Goal: Browse casually: Explore the website without a specific task or goal

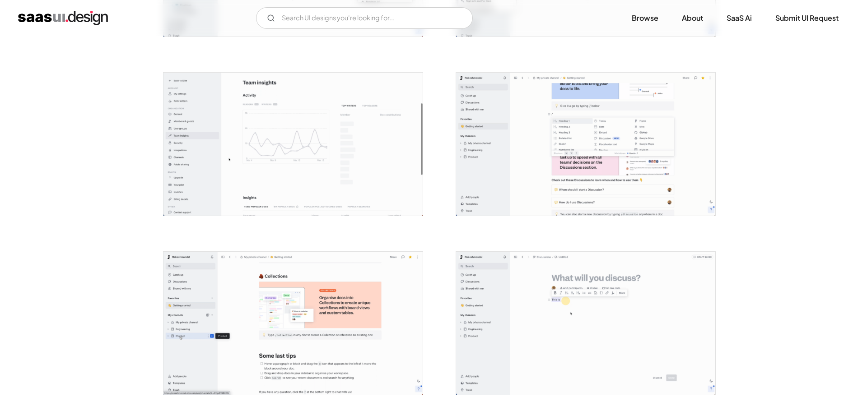
scroll to position [1580, 0]
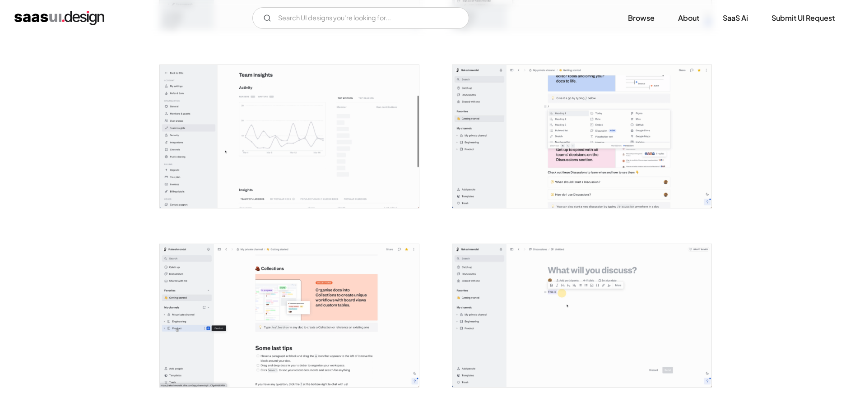
click at [535, 149] on img "open lightbox" at bounding box center [581, 136] width 259 height 143
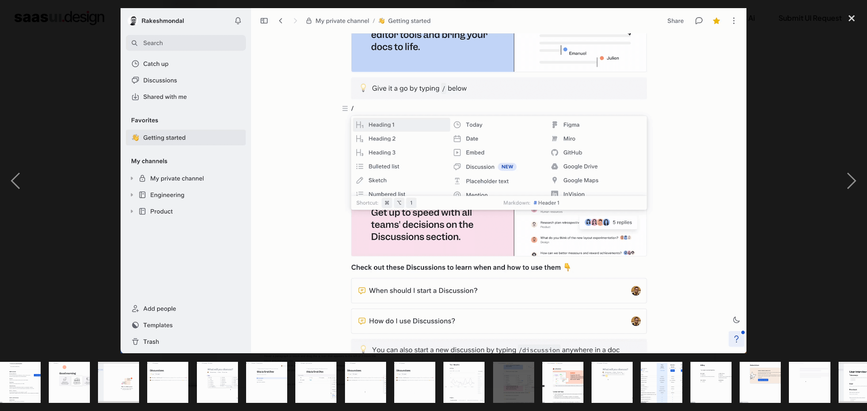
scroll to position [0, 375]
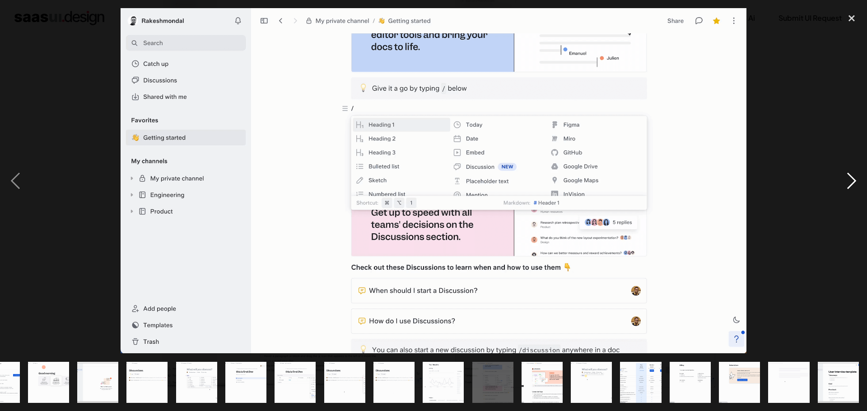
click at [845, 182] on div "next image" at bounding box center [851, 180] width 31 height 345
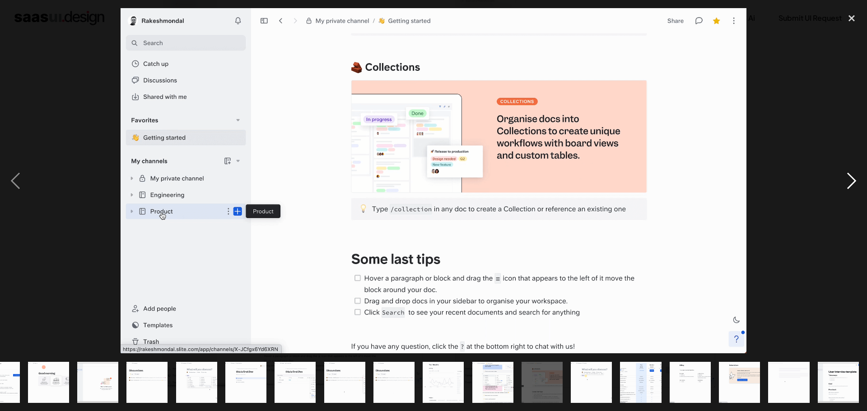
click at [844, 182] on div "next image" at bounding box center [851, 180] width 31 height 345
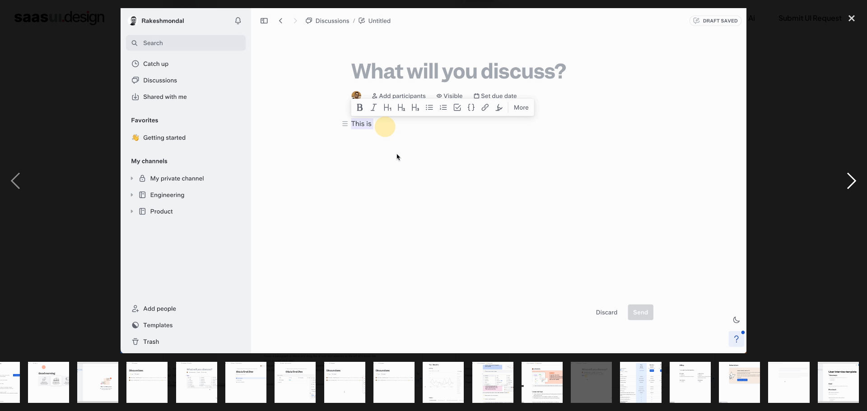
click at [845, 183] on div "next image" at bounding box center [851, 180] width 31 height 345
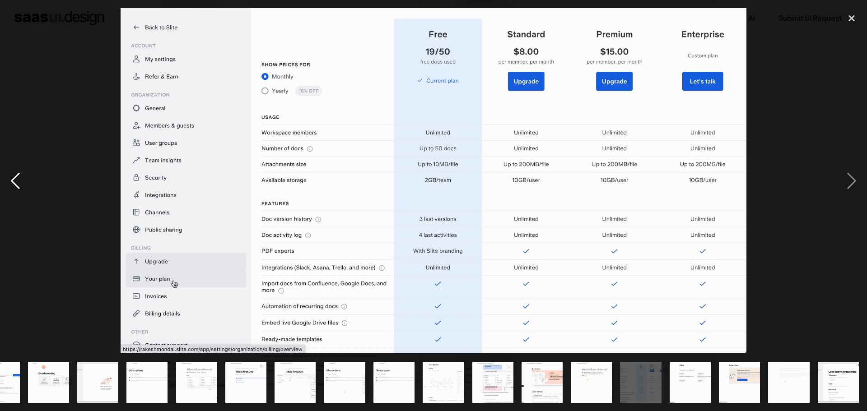
click at [18, 183] on div "previous image" at bounding box center [15, 180] width 31 height 345
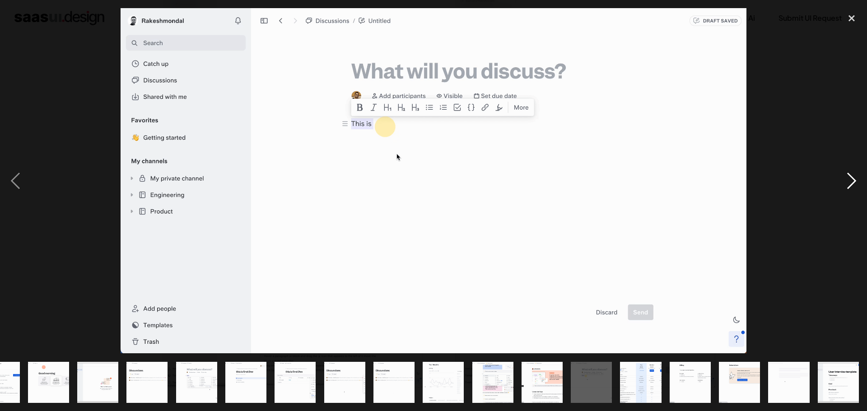
click at [842, 175] on div "next image" at bounding box center [851, 180] width 31 height 345
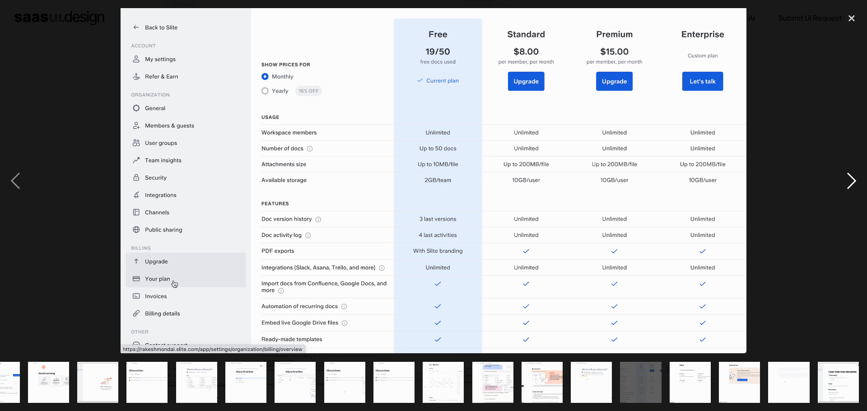
click at [845, 178] on div "next image" at bounding box center [851, 180] width 31 height 345
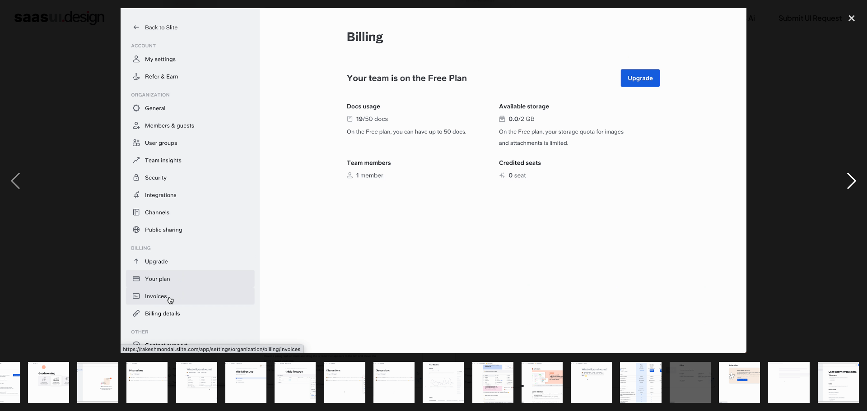
click at [852, 181] on div "next image" at bounding box center [851, 180] width 31 height 345
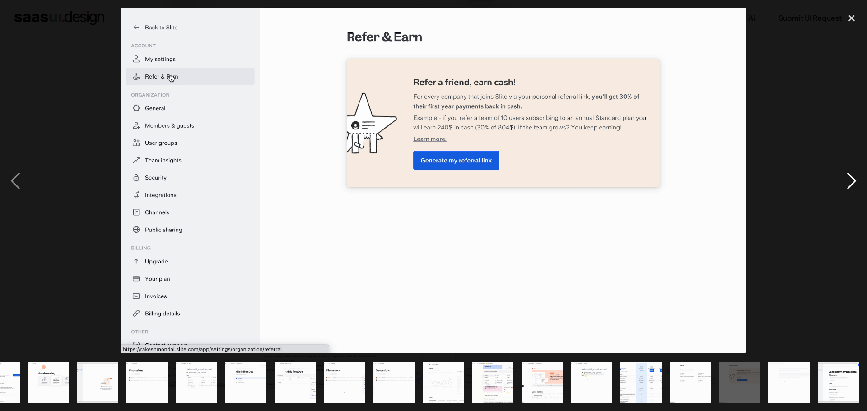
click at [842, 186] on div "next image" at bounding box center [851, 180] width 31 height 345
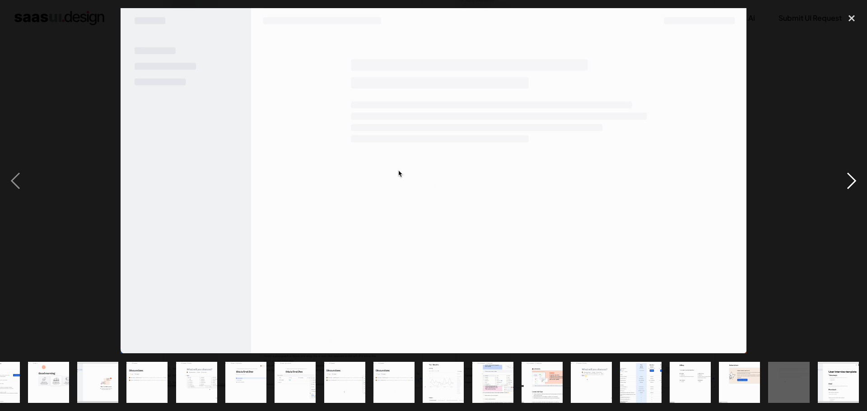
click at [848, 182] on div "next image" at bounding box center [851, 180] width 31 height 345
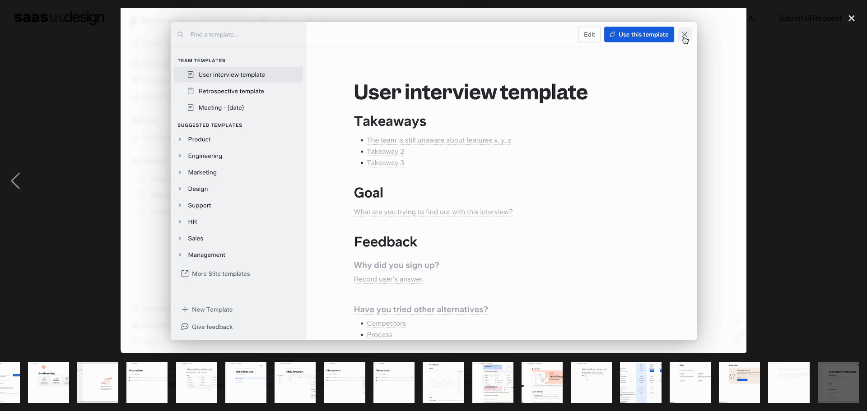
click at [848, 182] on div "next image" at bounding box center [851, 180] width 31 height 345
click at [16, 178] on div "previous image" at bounding box center [15, 180] width 31 height 345
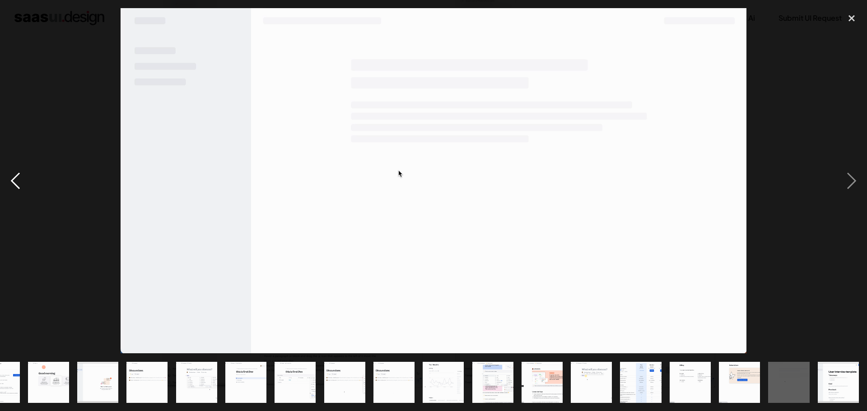
click at [16, 178] on div "previous image" at bounding box center [15, 180] width 31 height 345
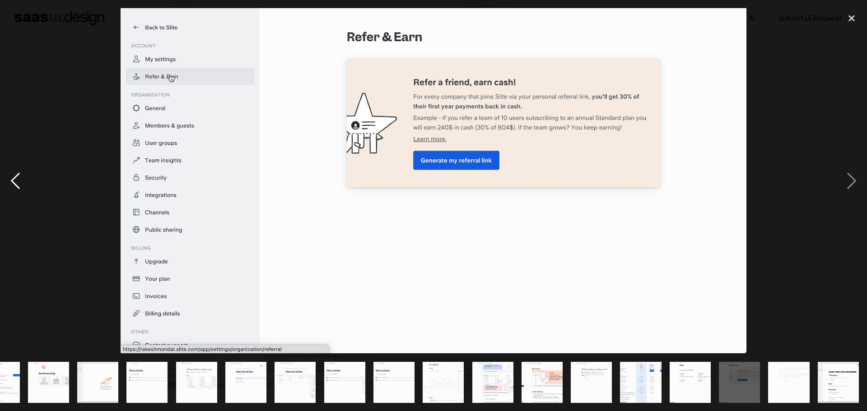
click at [16, 178] on div "previous image" at bounding box center [15, 180] width 31 height 345
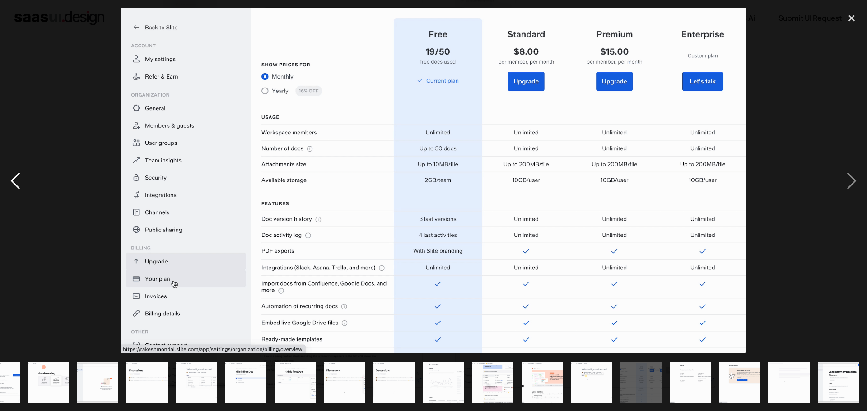
click at [16, 178] on div "previous image" at bounding box center [15, 180] width 31 height 345
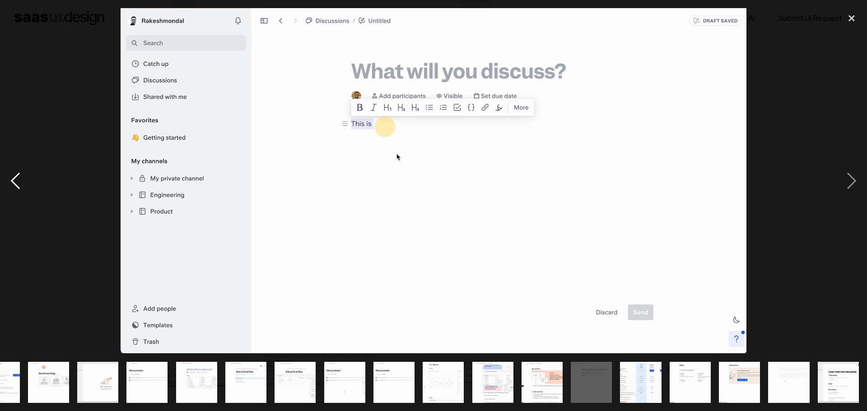
click at [16, 178] on div "previous image" at bounding box center [15, 180] width 31 height 345
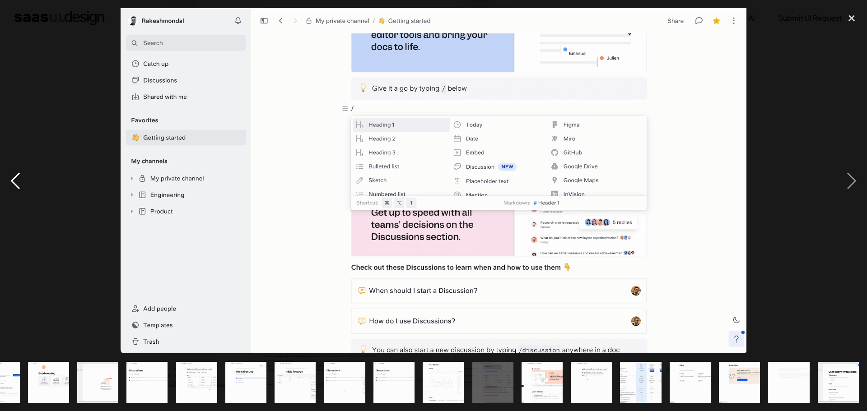
click at [16, 178] on div "previous image" at bounding box center [15, 180] width 31 height 345
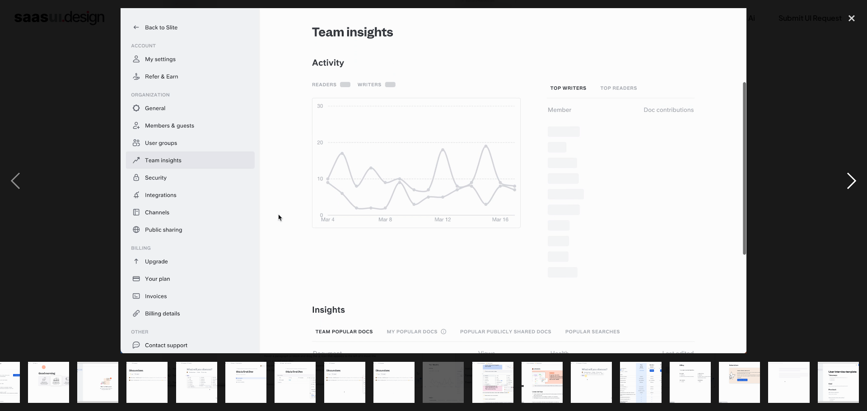
click at [850, 172] on div "next image" at bounding box center [851, 180] width 31 height 345
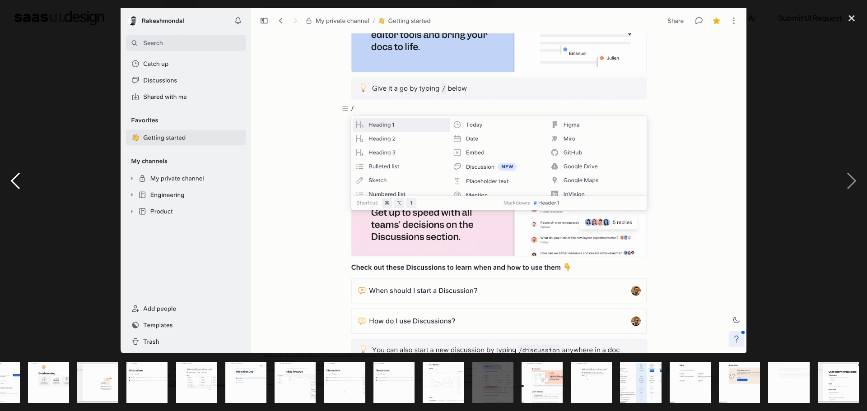
click at [14, 179] on div "previous image" at bounding box center [15, 180] width 31 height 345
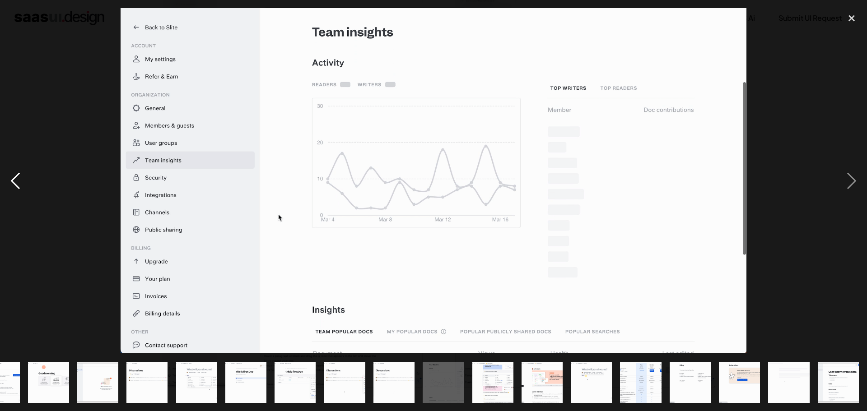
click at [14, 179] on div "previous image" at bounding box center [15, 180] width 31 height 345
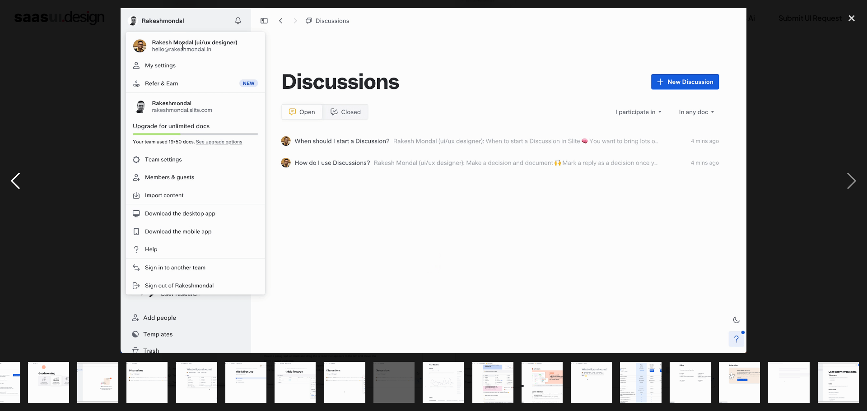
click at [14, 179] on div "previous image" at bounding box center [15, 180] width 31 height 345
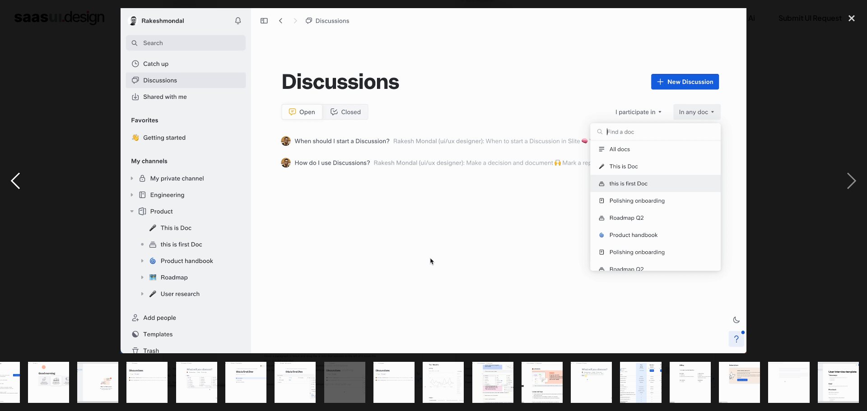
click at [14, 179] on div "previous image" at bounding box center [15, 180] width 31 height 345
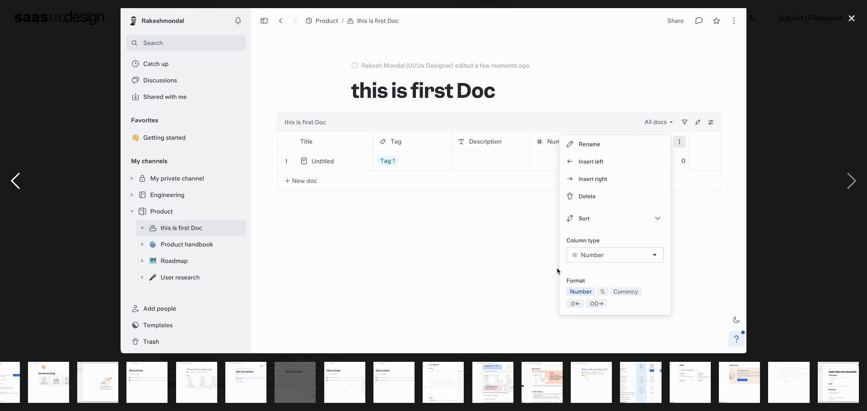
click at [14, 179] on div "previous image" at bounding box center [15, 180] width 31 height 345
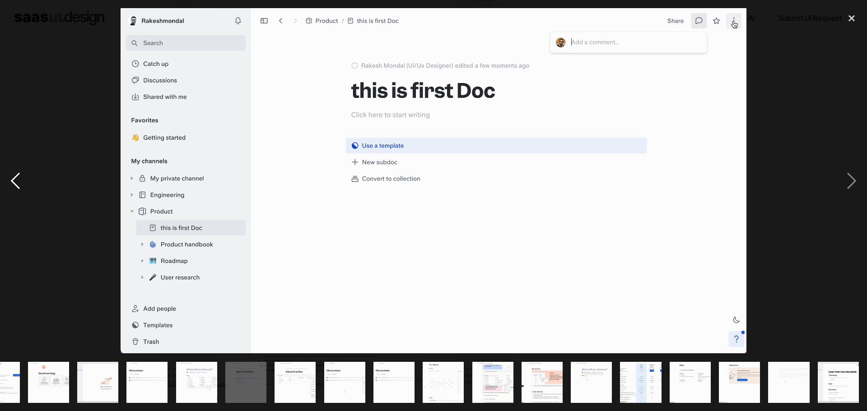
click at [14, 179] on div "previous image" at bounding box center [15, 180] width 31 height 345
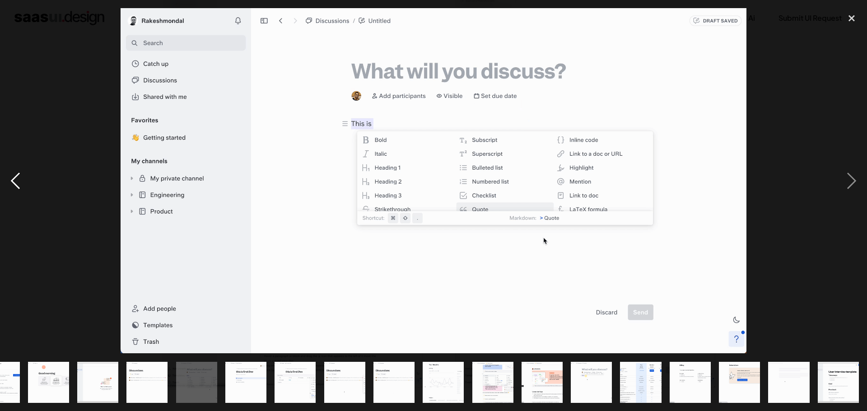
click at [14, 179] on div "previous image" at bounding box center [15, 180] width 31 height 345
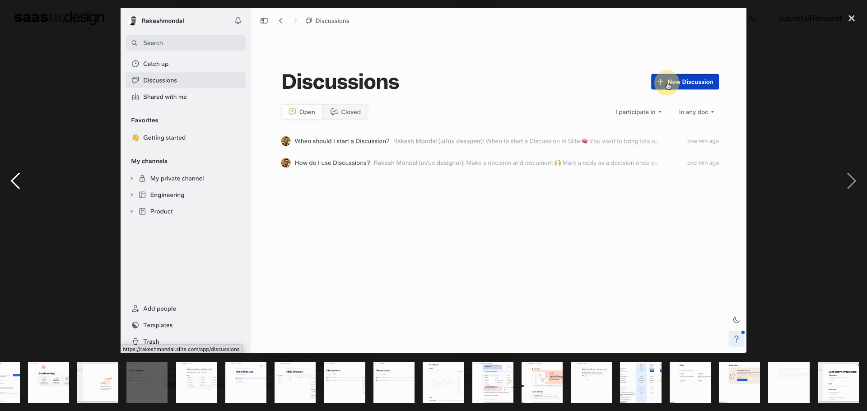
click at [14, 179] on div "previous image" at bounding box center [15, 180] width 31 height 345
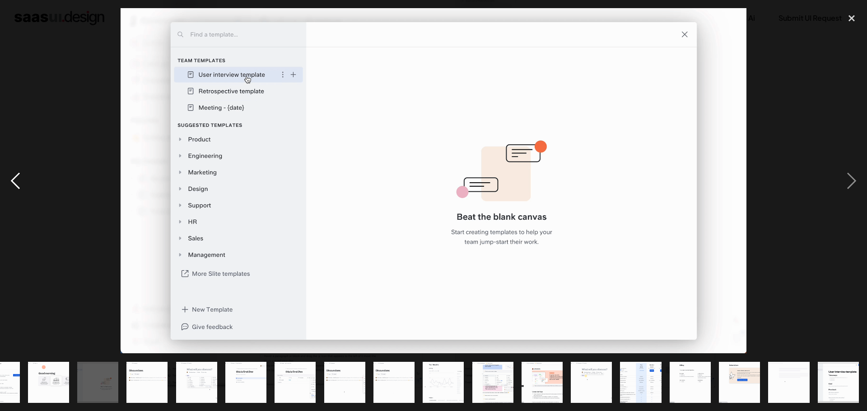
click at [14, 179] on div "previous image" at bounding box center [15, 180] width 31 height 345
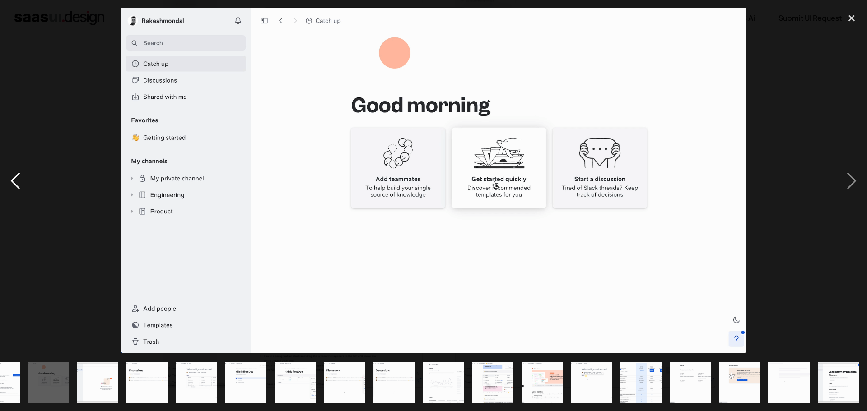
click at [14, 179] on div "previous image" at bounding box center [15, 180] width 31 height 345
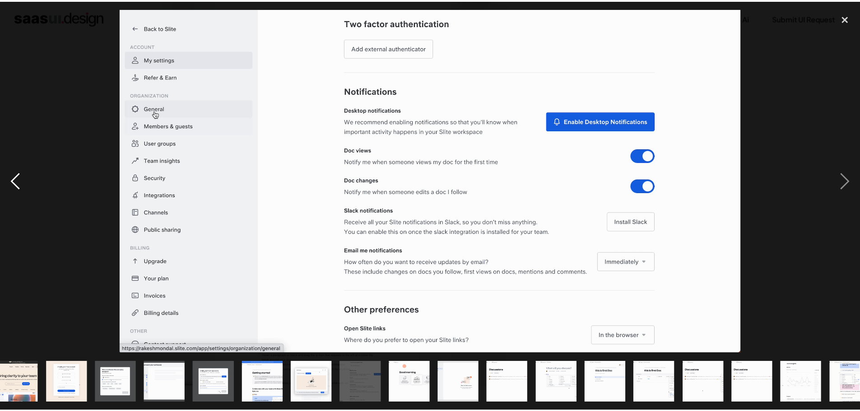
scroll to position [0, 0]
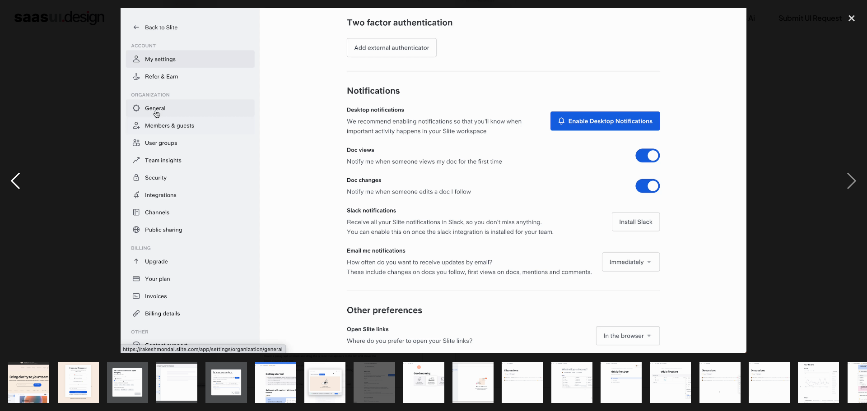
click at [14, 179] on div "previous image" at bounding box center [15, 180] width 31 height 345
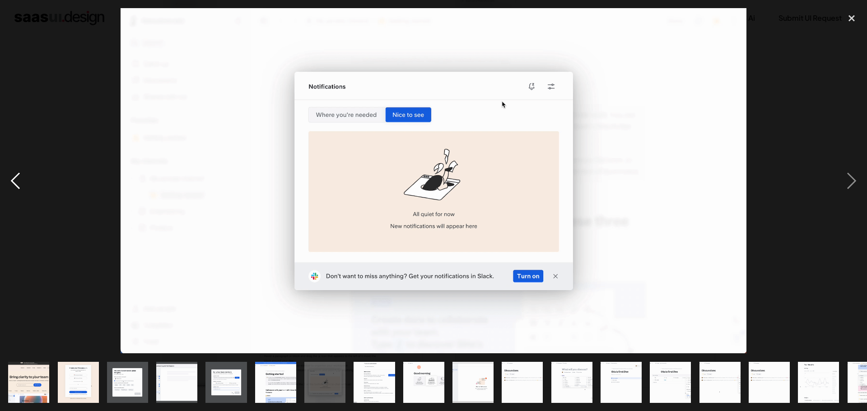
click at [14, 179] on div "previous image" at bounding box center [15, 180] width 31 height 345
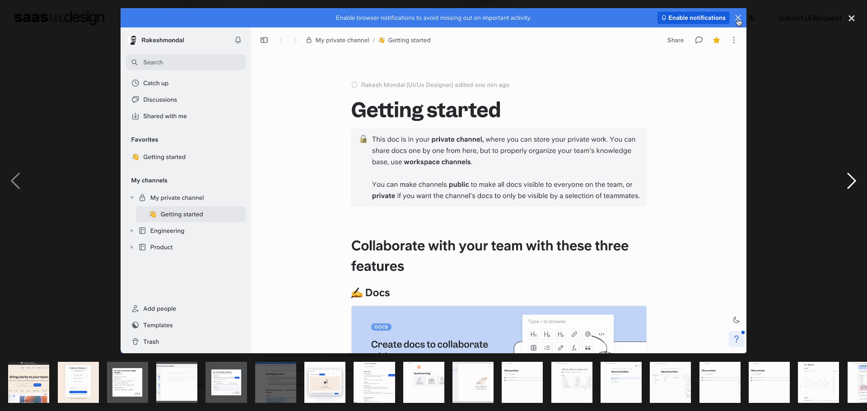
click at [852, 177] on div "next image" at bounding box center [851, 180] width 31 height 345
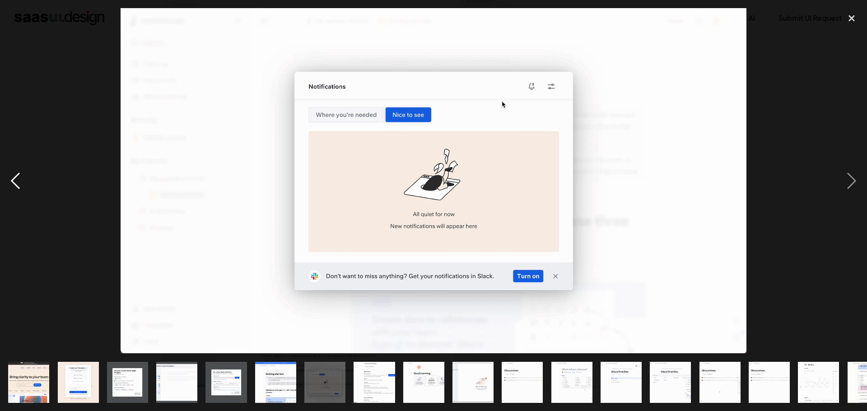
click at [15, 177] on div "previous image" at bounding box center [15, 180] width 31 height 345
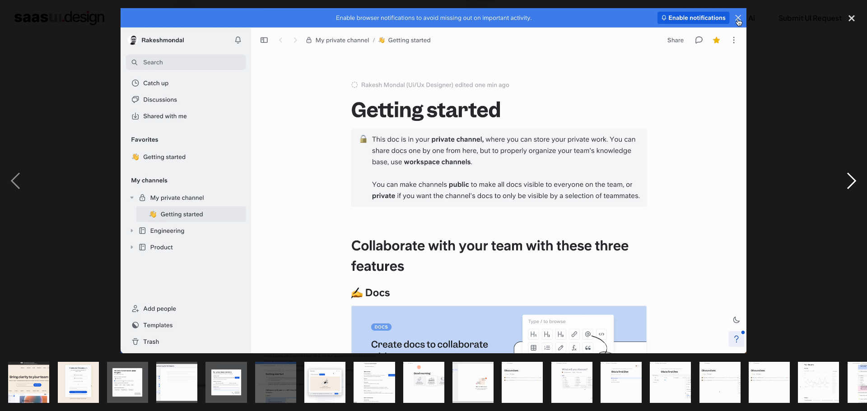
click at [846, 181] on div "next image" at bounding box center [851, 180] width 31 height 345
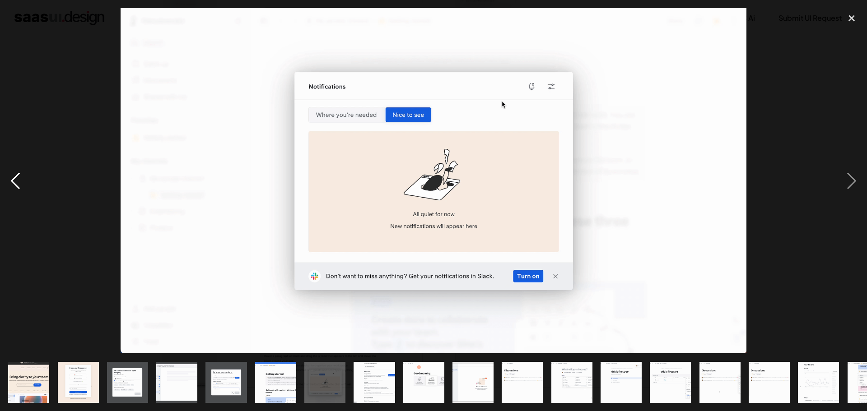
click at [17, 180] on div "previous image" at bounding box center [15, 180] width 31 height 345
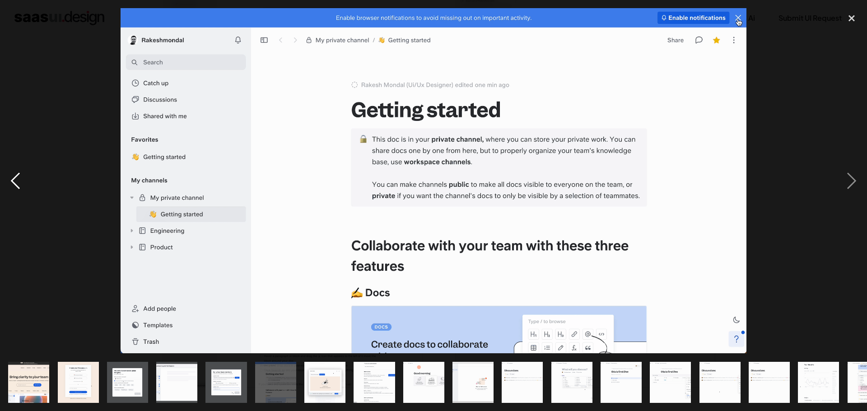
click at [17, 180] on div "previous image" at bounding box center [15, 180] width 31 height 345
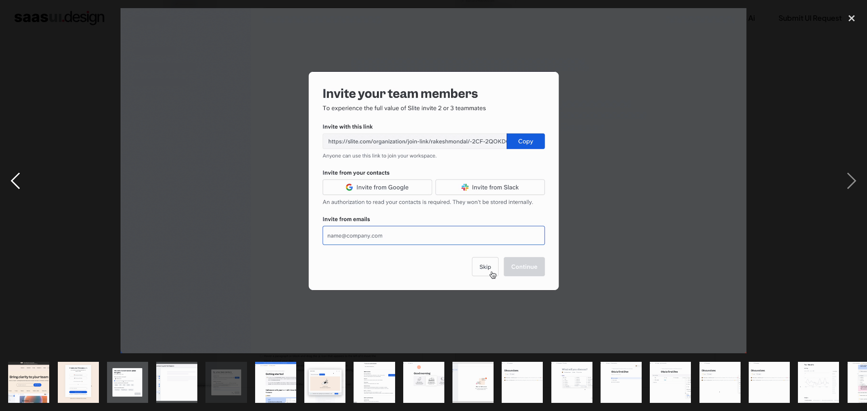
click at [17, 180] on div "previous image" at bounding box center [15, 180] width 31 height 345
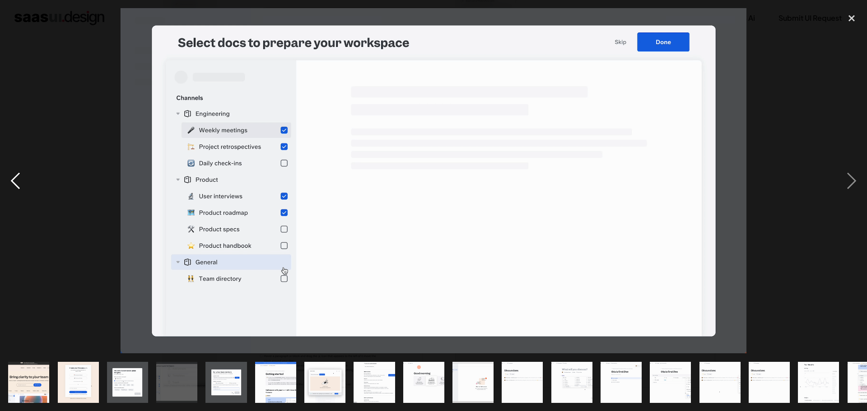
click at [17, 180] on div "previous image" at bounding box center [15, 180] width 31 height 345
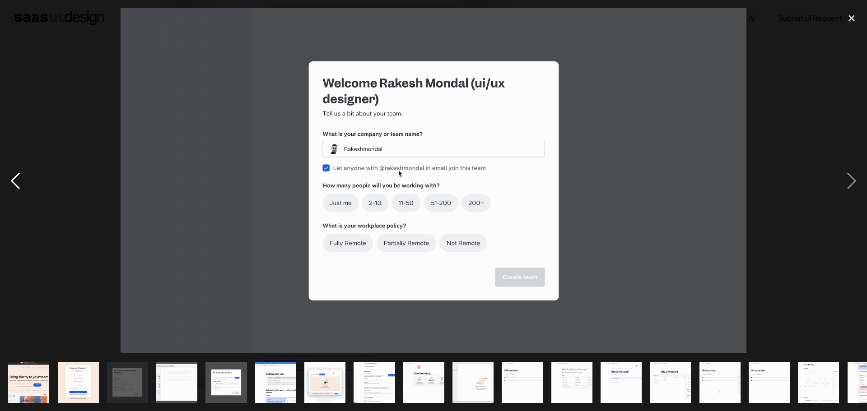
click at [17, 180] on div "previous image" at bounding box center [15, 180] width 31 height 345
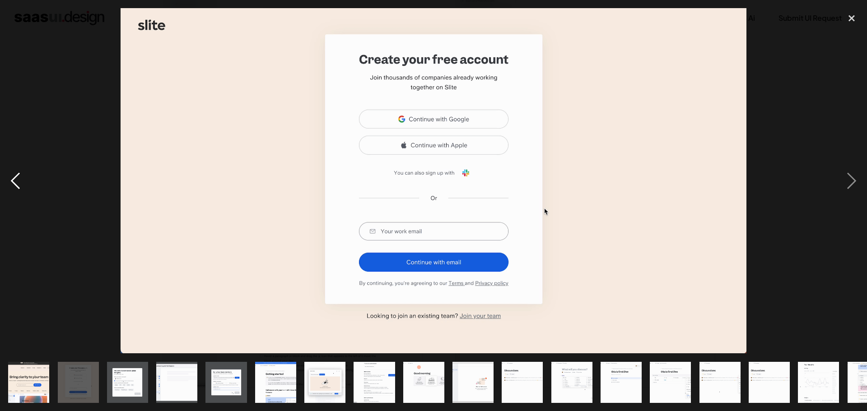
click at [17, 180] on div "previous image" at bounding box center [15, 180] width 31 height 345
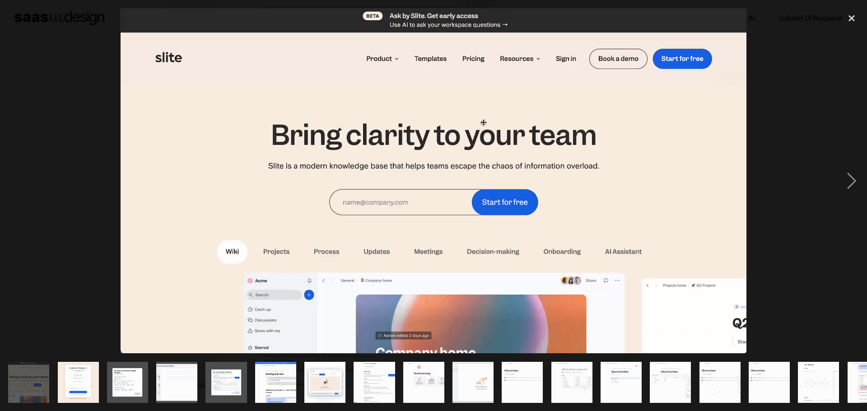
click at [17, 180] on div "previous image" at bounding box center [15, 180] width 31 height 345
click at [849, 13] on div "close lightbox" at bounding box center [851, 18] width 31 height 20
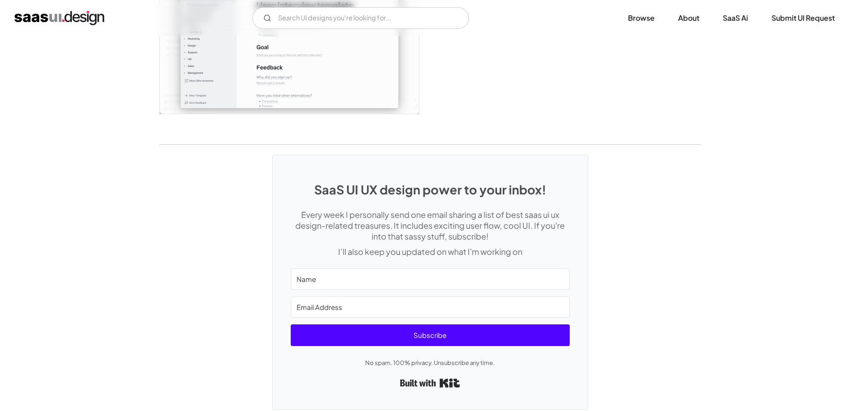
scroll to position [2421, 0]
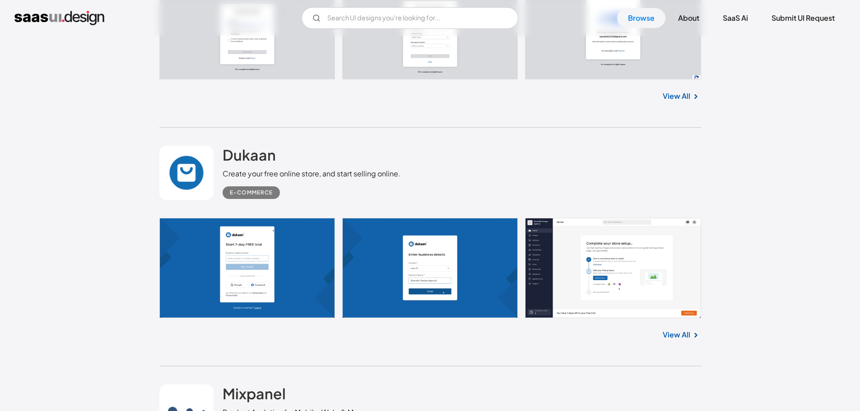
scroll to position [2103, 0]
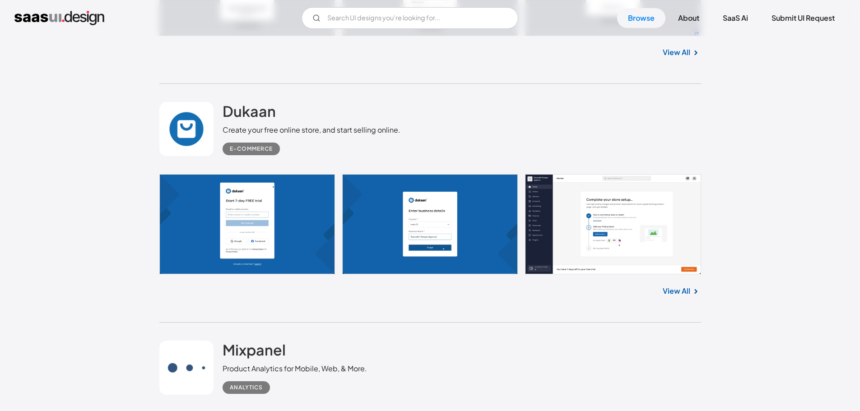
click at [685, 274] on div "View All" at bounding box center [430, 289] width 542 height 30
click at [684, 286] on link "View All" at bounding box center [677, 291] width 28 height 11
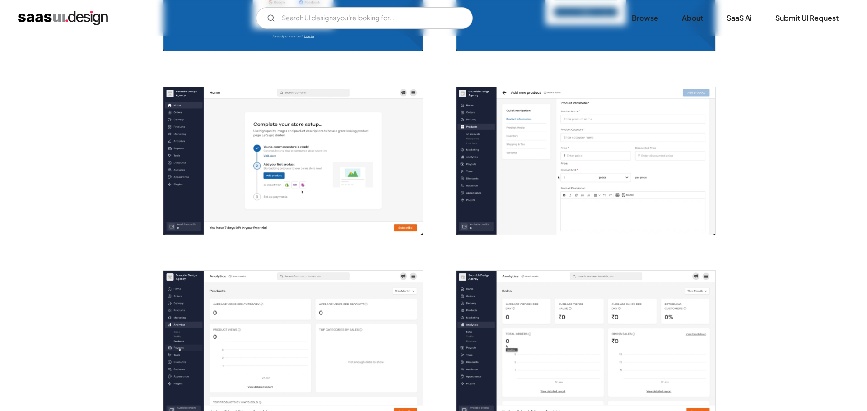
scroll to position [316, 0]
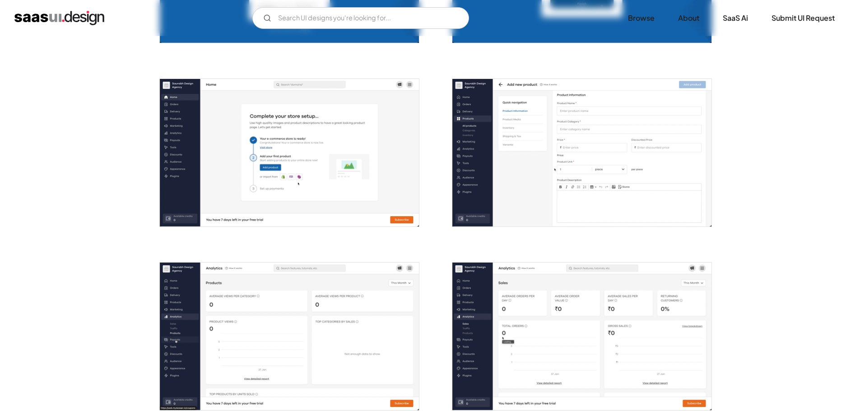
click at [294, 160] on img "open lightbox" at bounding box center [289, 153] width 259 height 148
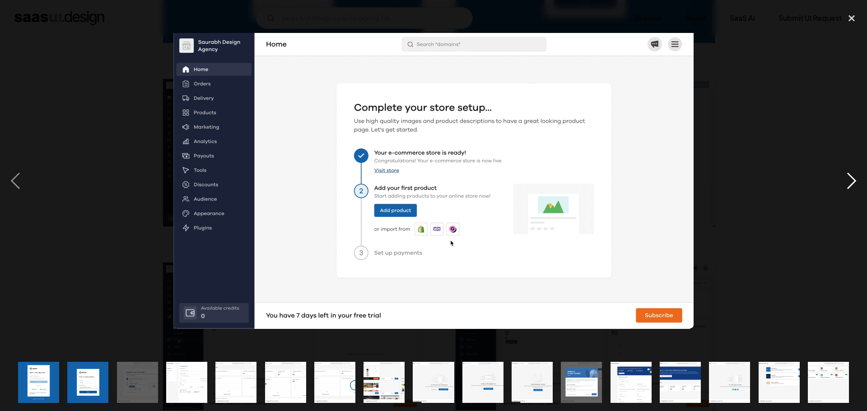
click at [855, 181] on div "next image" at bounding box center [851, 180] width 31 height 345
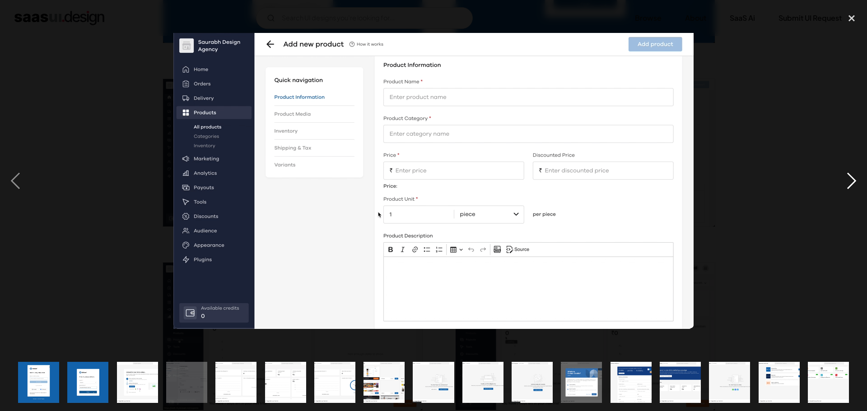
click at [848, 178] on div "next image" at bounding box center [851, 180] width 31 height 345
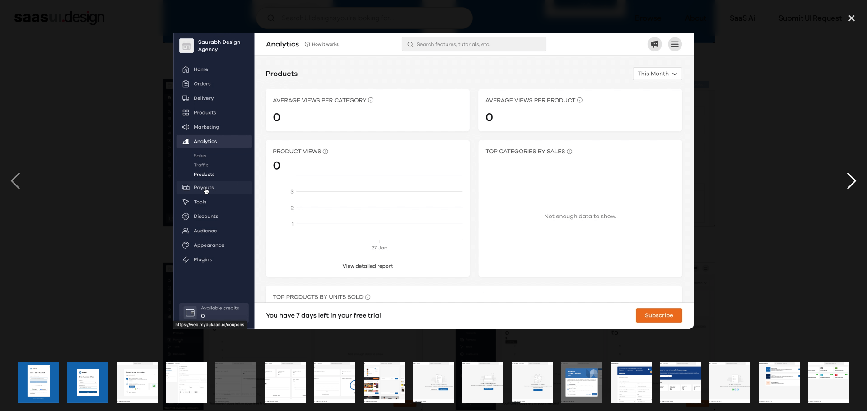
click at [848, 178] on div "next image" at bounding box center [851, 180] width 31 height 345
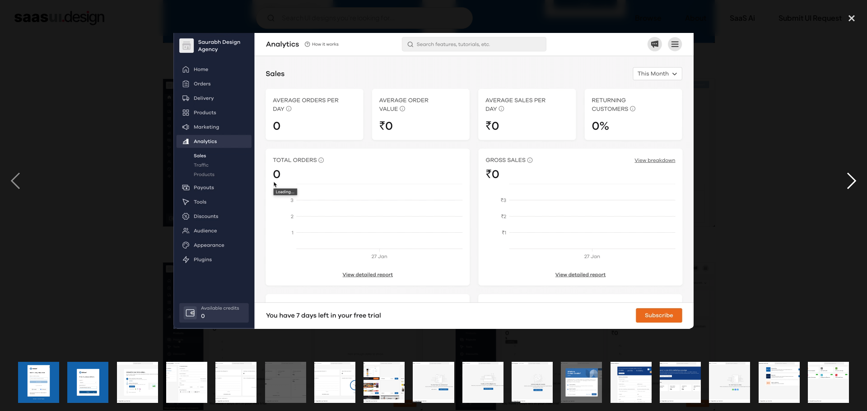
click at [848, 178] on div "next image" at bounding box center [851, 180] width 31 height 345
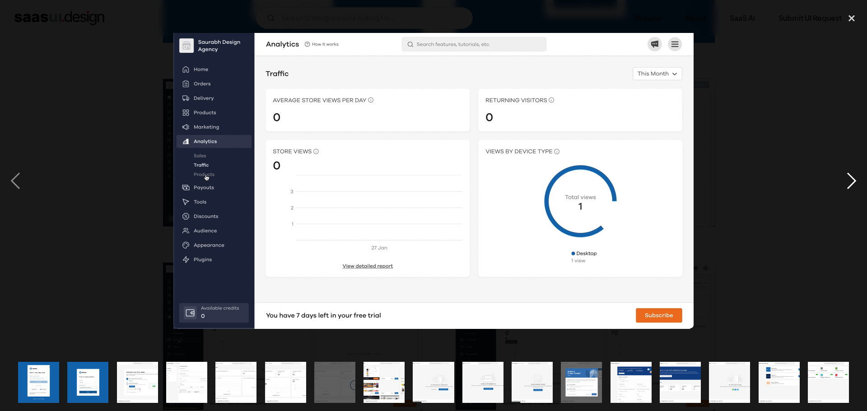
click at [848, 178] on div "next image" at bounding box center [851, 180] width 31 height 345
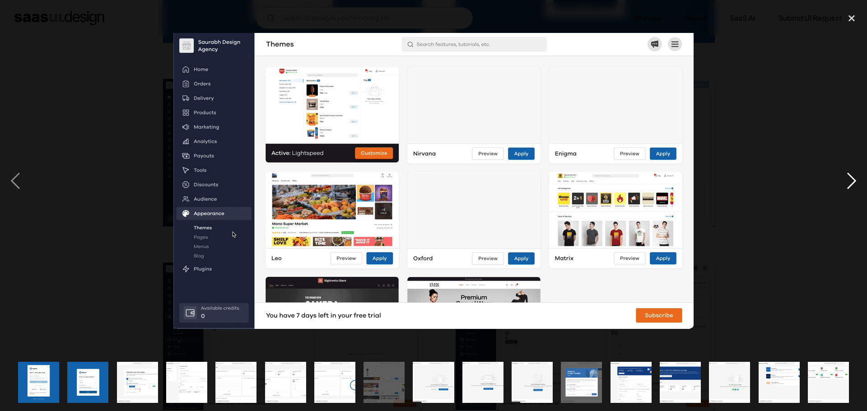
click at [848, 178] on div "next image" at bounding box center [851, 180] width 31 height 345
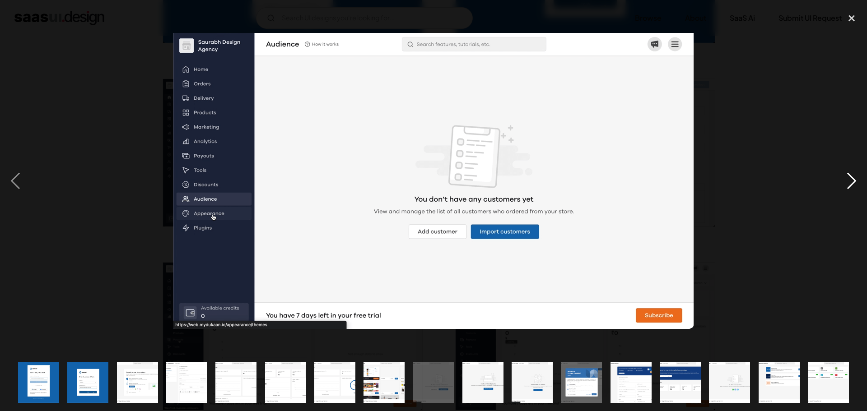
click at [848, 178] on div "next image" at bounding box center [851, 180] width 31 height 345
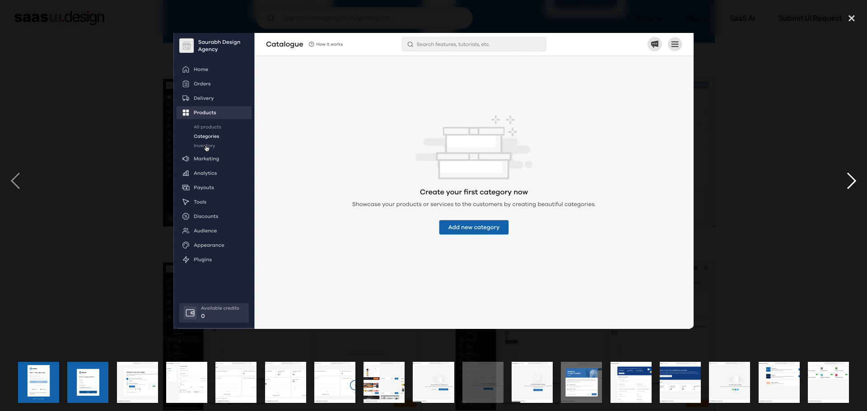
click at [848, 178] on div "next image" at bounding box center [851, 180] width 31 height 345
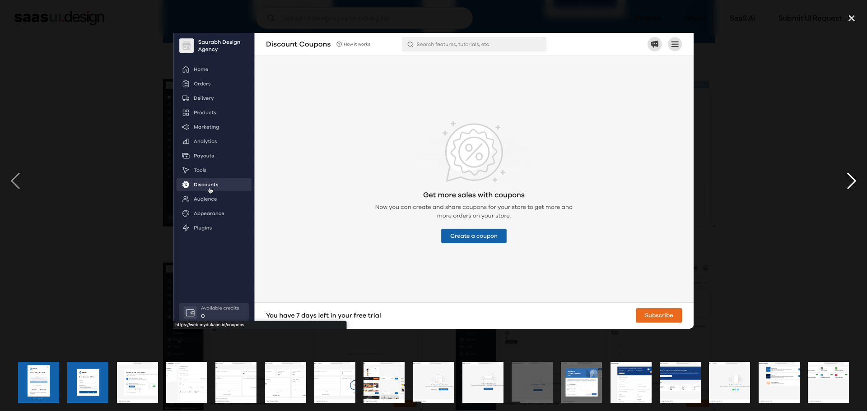
click at [848, 178] on div "next image" at bounding box center [851, 180] width 31 height 345
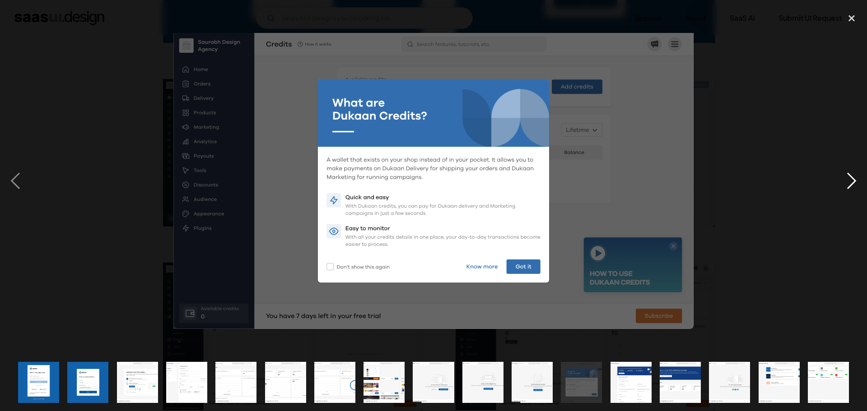
click at [848, 178] on div "next image" at bounding box center [851, 180] width 31 height 345
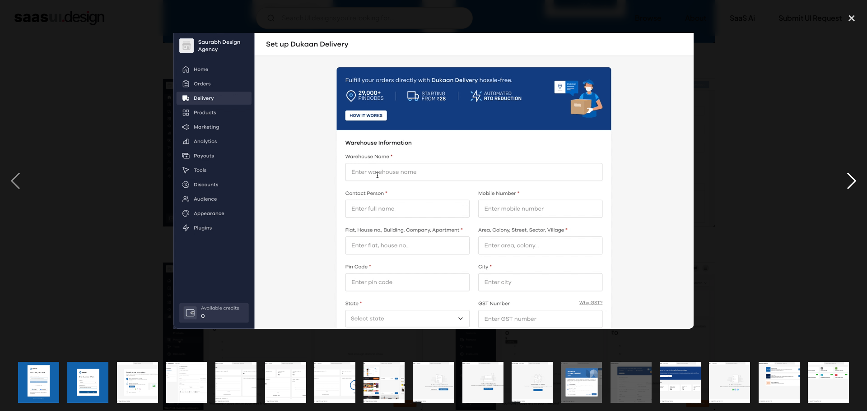
click at [848, 178] on div "next image" at bounding box center [851, 180] width 31 height 345
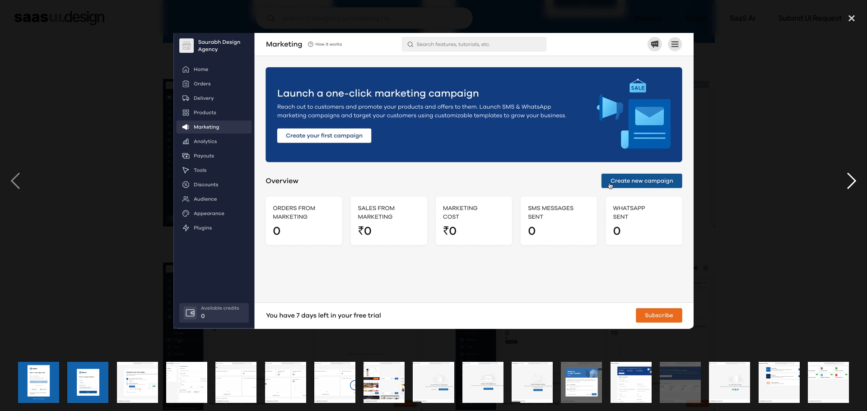
click at [848, 178] on div "next image" at bounding box center [851, 180] width 31 height 345
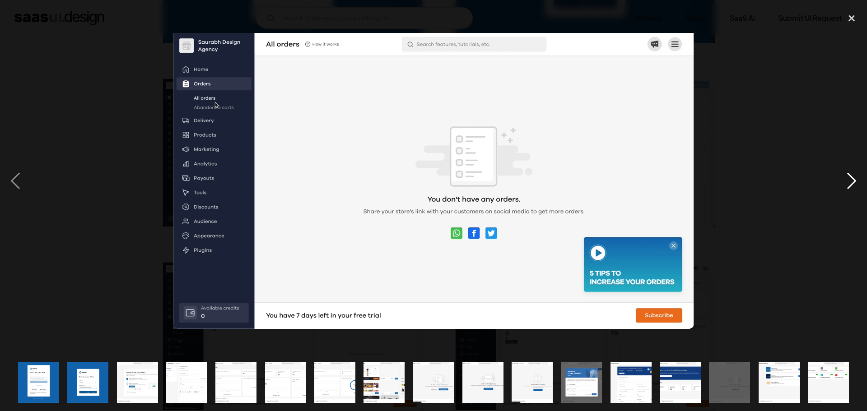
click at [848, 178] on div "next image" at bounding box center [851, 180] width 31 height 345
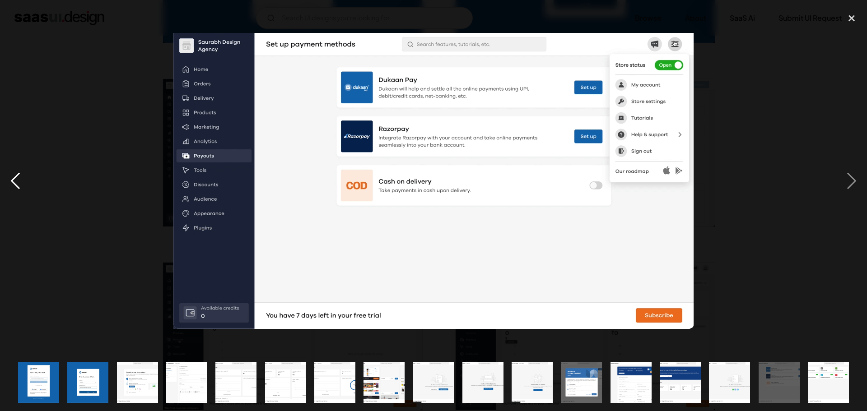
click at [15, 187] on div "previous image" at bounding box center [15, 180] width 31 height 345
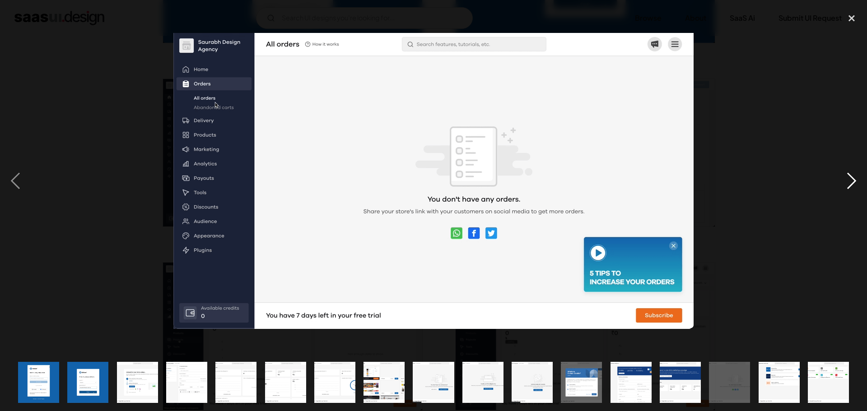
click at [847, 183] on div "next image" at bounding box center [851, 180] width 31 height 345
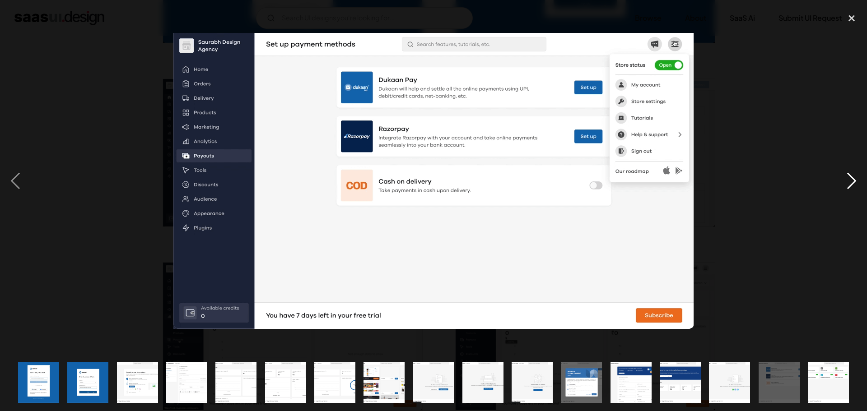
click at [847, 183] on div "next image" at bounding box center [851, 180] width 31 height 345
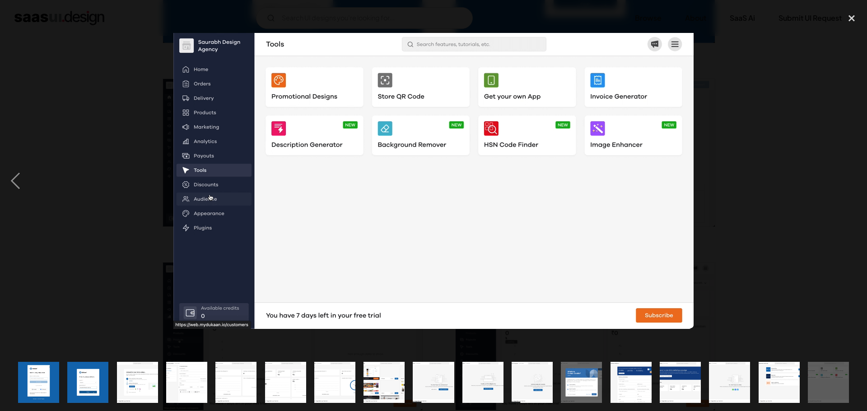
click at [847, 183] on div "next image" at bounding box center [851, 180] width 31 height 345
click at [22, 183] on div "previous image" at bounding box center [15, 180] width 31 height 345
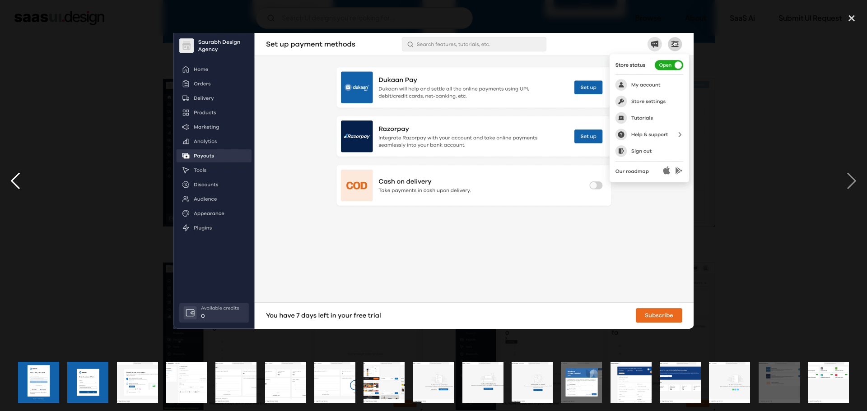
click at [22, 183] on div "previous image" at bounding box center [15, 180] width 31 height 345
